Goal: Navigation & Orientation: Find specific page/section

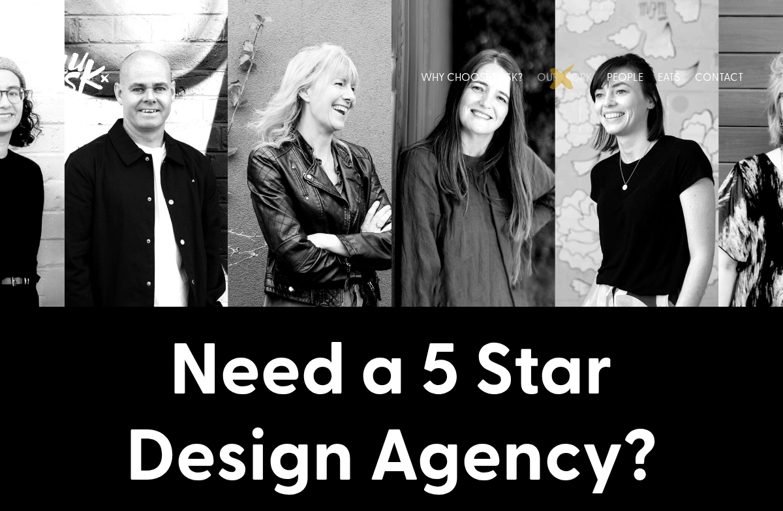
click at [563, 76] on link "OUR WORK" at bounding box center [564, 76] width 55 height 58
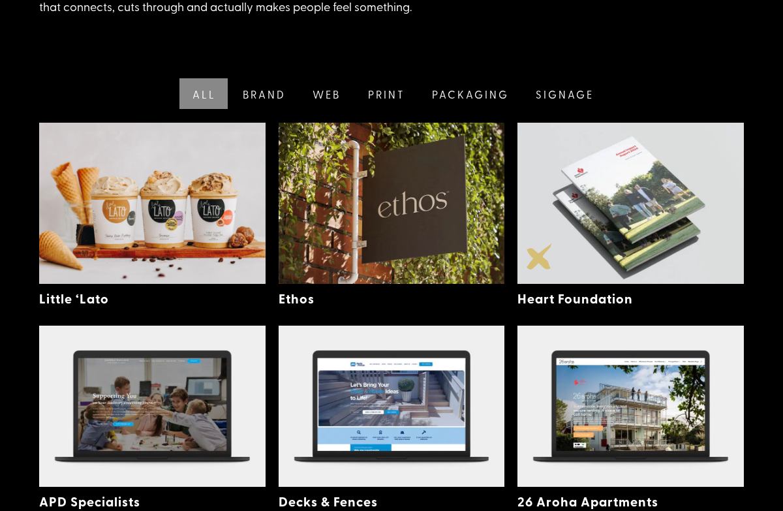
scroll to position [313, 0]
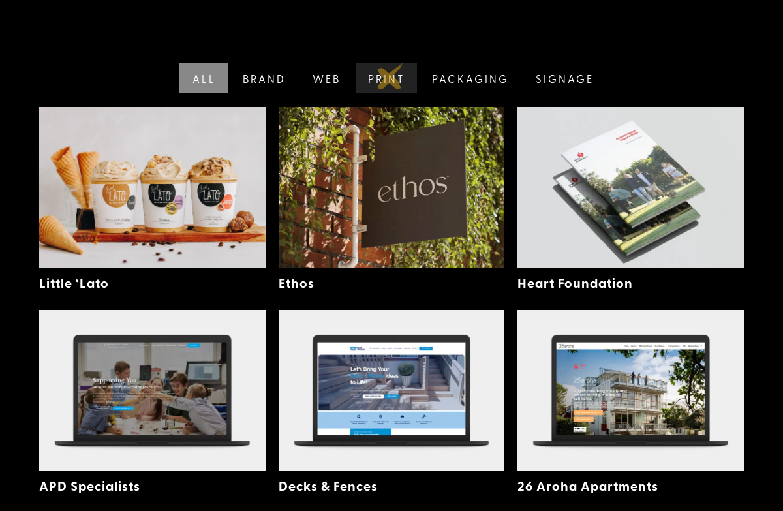
click at [390, 76] on link "Print" at bounding box center [385, 78] width 65 height 31
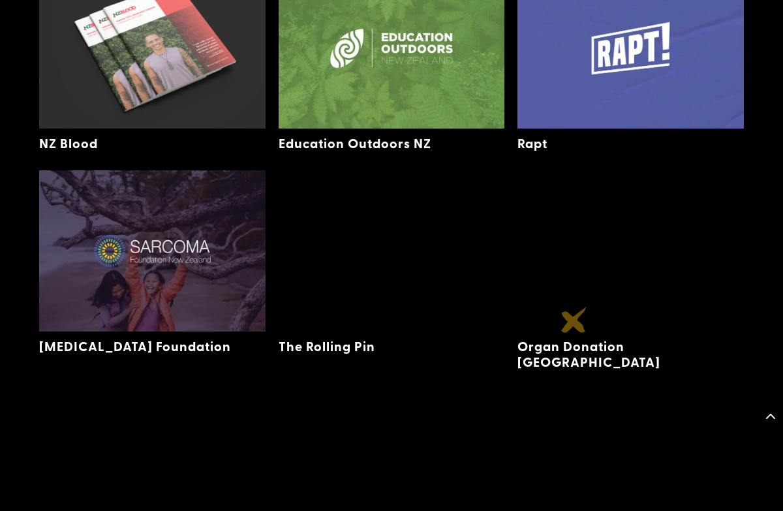
scroll to position [874, 0]
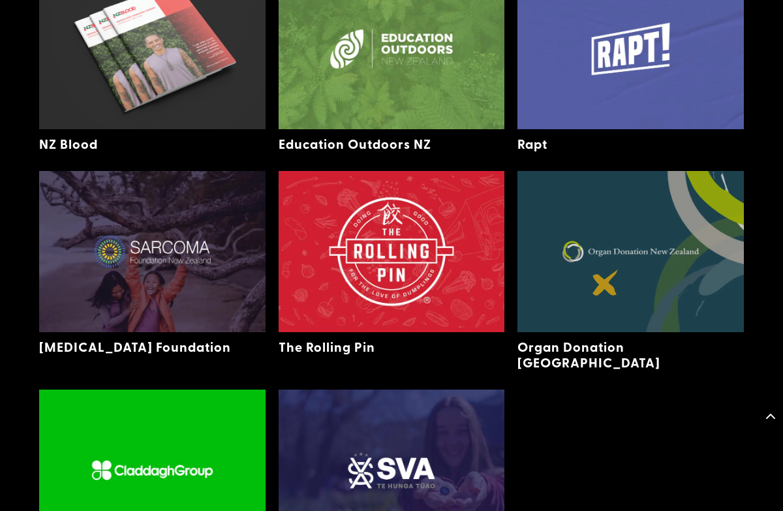
click at [606, 283] on img at bounding box center [631, 251] width 227 height 161
